Goal: Task Accomplishment & Management: Manage account settings

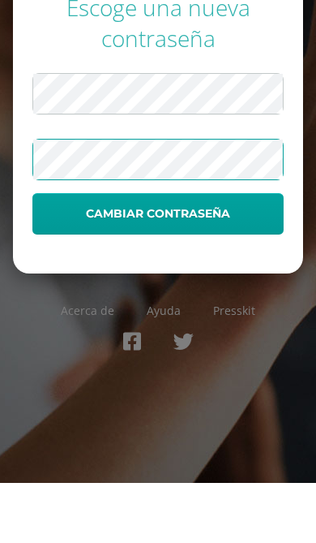
click at [260, 253] on button "Cambiar contraseña" at bounding box center [158, 273] width 252 height 41
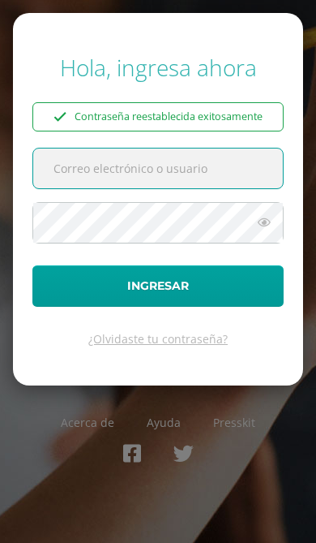
click at [231, 162] on input "text" at bounding box center [158, 168] width 250 height 40
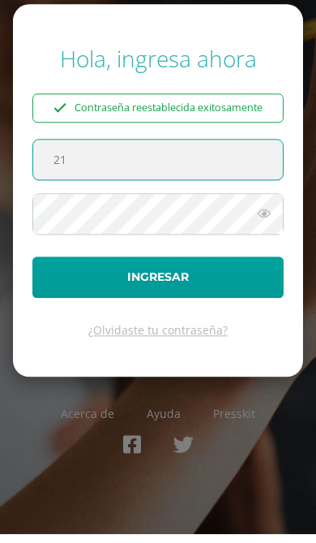
type input "2"
type input "21016@lasallechiquimula.edu.gt"
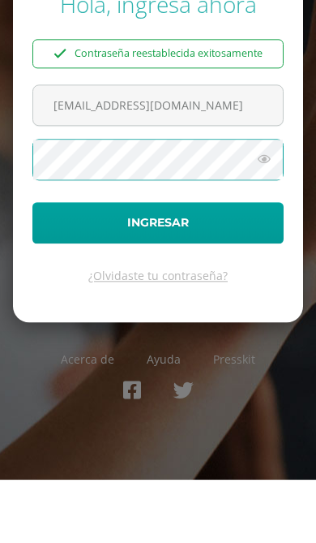
click at [267, 213] on icon at bounding box center [264, 222] width 21 height 19
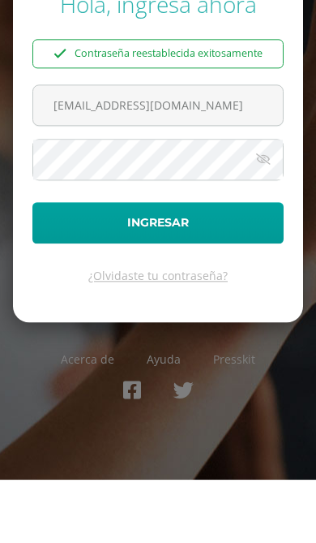
scroll to position [63, 0]
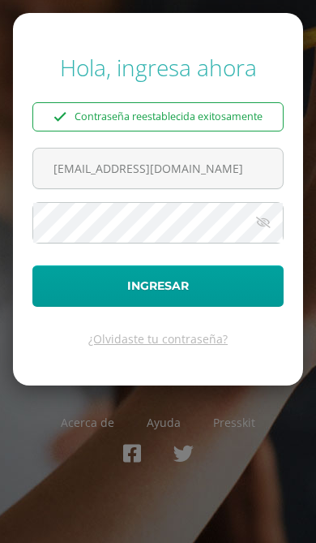
click at [218, 265] on button "Ingresar" at bounding box center [158, 285] width 252 height 41
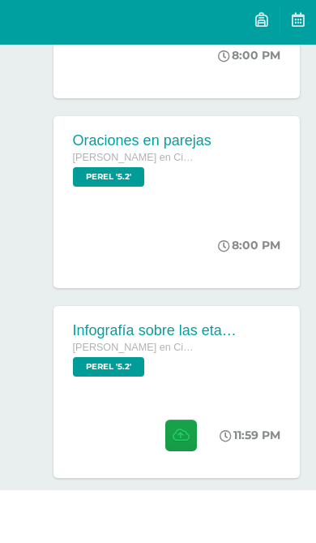
scroll to position [1095, 0]
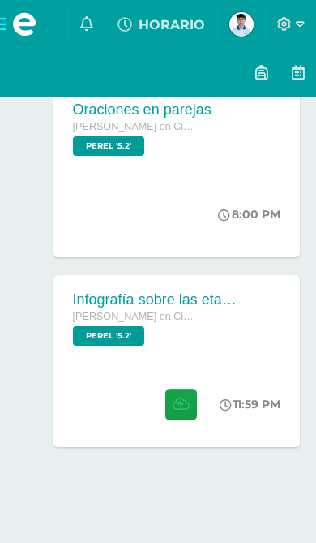
click at [192, 308] on div "[PERSON_NAME] en Ciencias y Letras" at bounding box center [158, 317] width 170 height 18
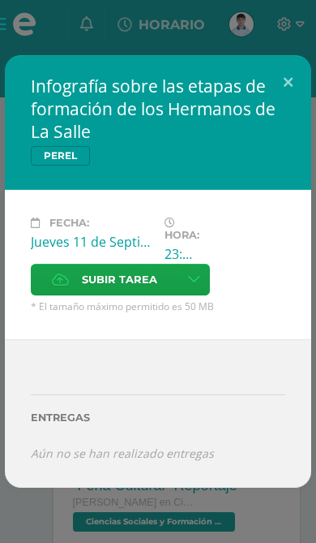
click at [292, 62] on button at bounding box center [288, 82] width 46 height 55
